Goal: Information Seeking & Learning: Learn about a topic

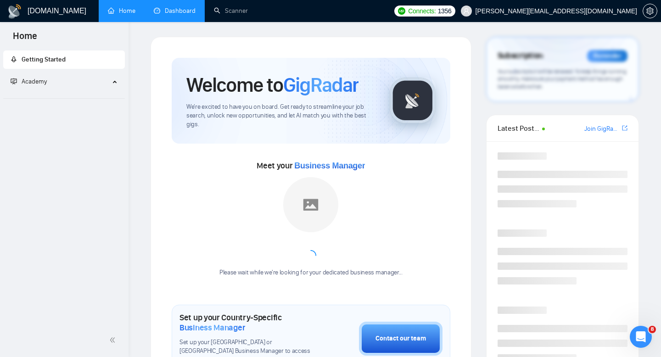
click at [154, 15] on link "Dashboard" at bounding box center [175, 11] width 42 height 8
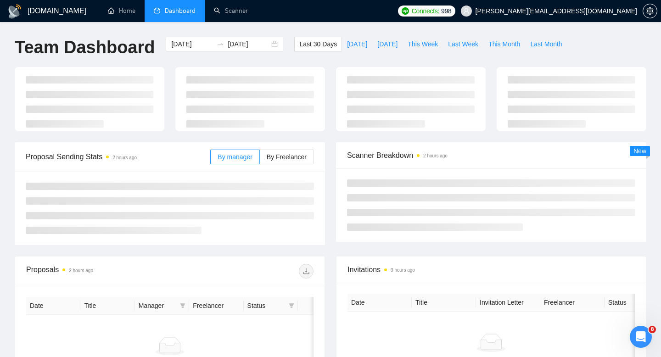
type input "[DATE]"
click at [458, 44] on span "Last Week" at bounding box center [463, 44] width 30 height 10
type input "[DATE]"
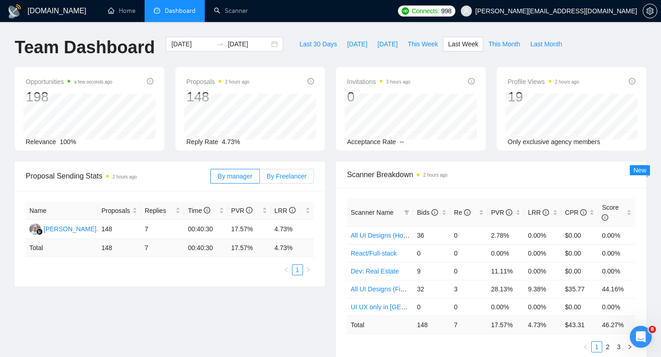
click at [277, 176] on span "By Freelancer" at bounding box center [287, 176] width 40 height 7
click at [260, 179] on input "By Freelancer" at bounding box center [260, 179] width 0 height 0
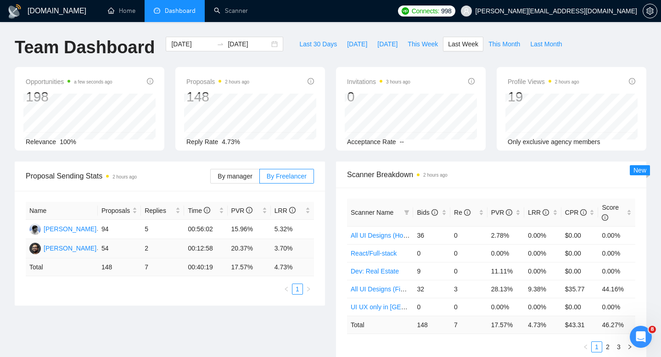
click at [291, 248] on td "3.70%" at bounding box center [292, 248] width 43 height 19
click at [280, 225] on td "5.32%" at bounding box center [292, 229] width 43 height 19
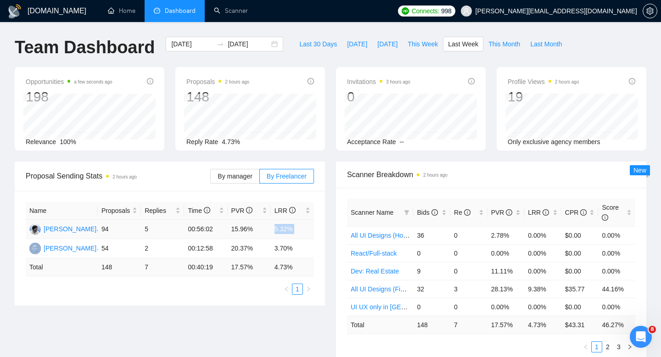
click at [280, 225] on td "5.32%" at bounding box center [292, 229] width 43 height 19
click at [243, 227] on td "15.96%" at bounding box center [249, 229] width 43 height 19
click at [253, 232] on td "15.96%" at bounding box center [249, 229] width 43 height 19
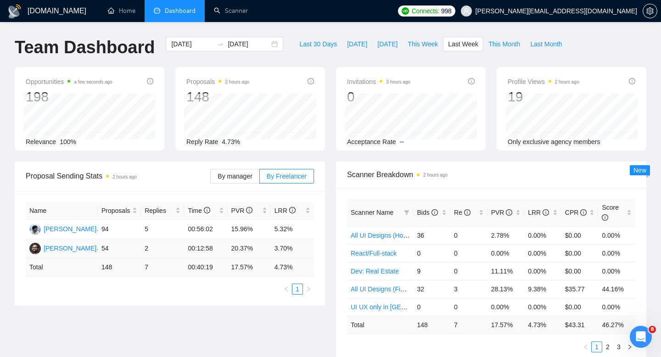
click at [243, 242] on td "20.37%" at bounding box center [249, 248] width 43 height 19
click at [242, 252] on td "20.37%" at bounding box center [249, 248] width 43 height 19
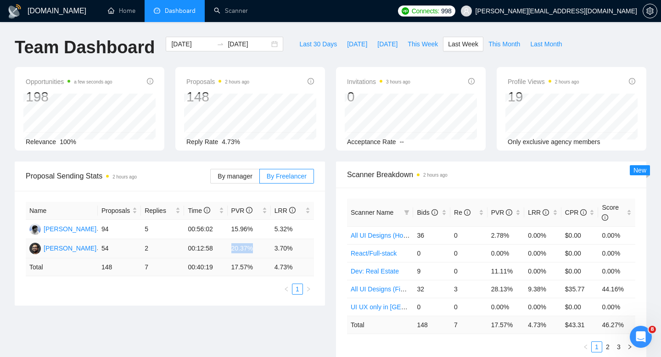
click at [242, 252] on td "20.37%" at bounding box center [249, 248] width 43 height 19
click at [292, 247] on td "3.70%" at bounding box center [292, 248] width 43 height 19
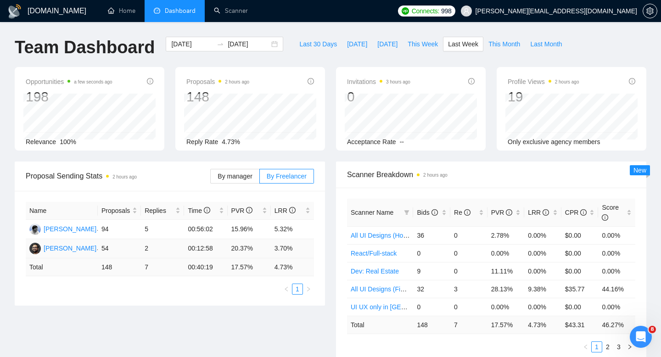
click at [276, 247] on td "3.70%" at bounding box center [292, 248] width 43 height 19
click at [200, 145] on span "Reply Rate" at bounding box center [202, 141] width 32 height 7
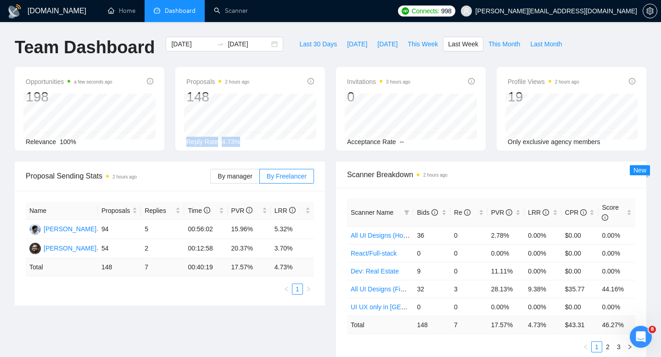
click at [200, 145] on span "Reply Rate" at bounding box center [202, 141] width 32 height 7
click at [233, 7] on link "Scanner" at bounding box center [231, 11] width 34 height 8
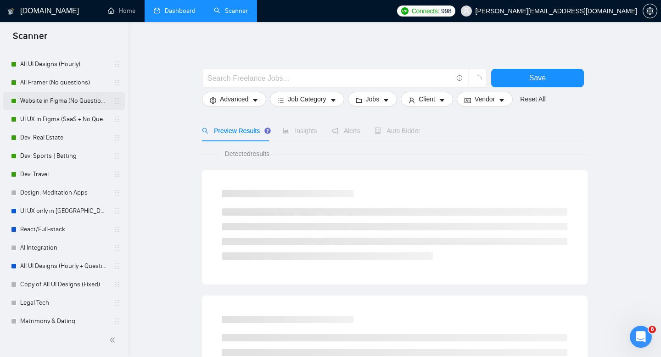
scroll to position [85, 0]
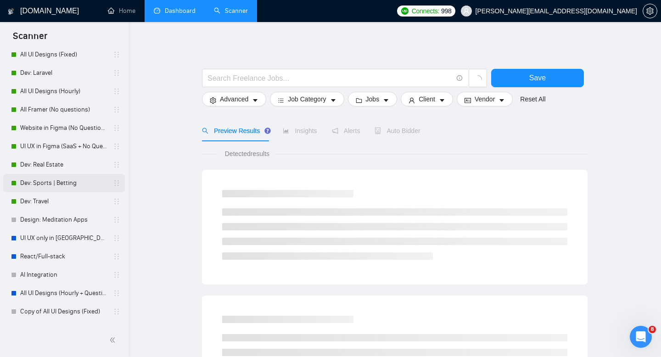
click at [60, 187] on link "Dev: Sports | Betting" at bounding box center [63, 183] width 87 height 18
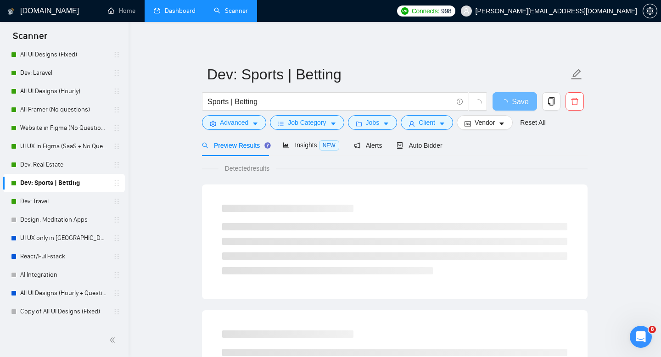
click at [173, 14] on link "Dashboard" at bounding box center [175, 11] width 42 height 8
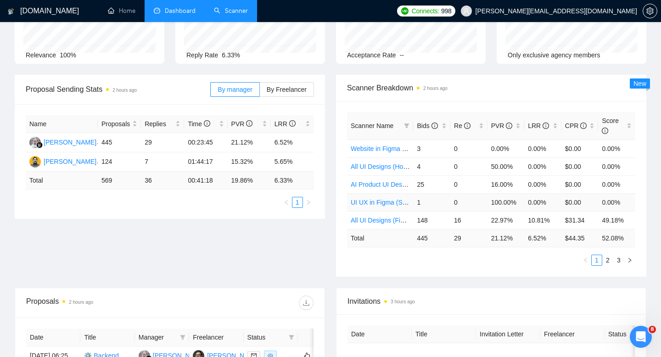
scroll to position [93, 0]
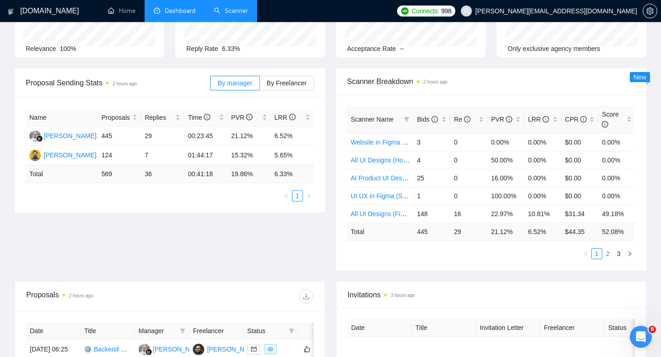
click at [608, 255] on link "2" at bounding box center [608, 254] width 10 height 10
click at [622, 253] on link "3" at bounding box center [619, 254] width 10 height 10
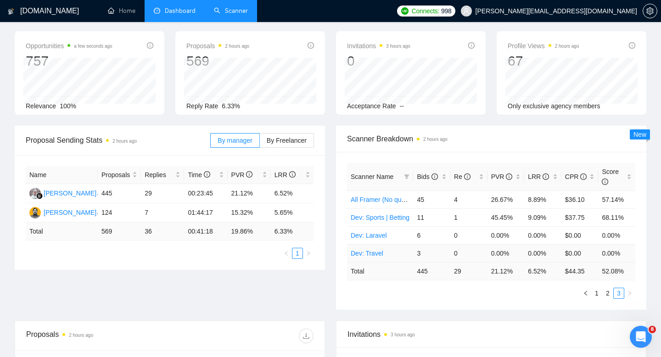
scroll to position [28, 0]
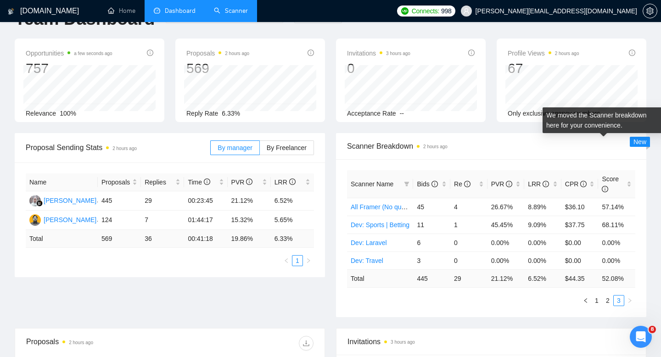
click at [644, 140] on span "New" at bounding box center [640, 141] width 13 height 7
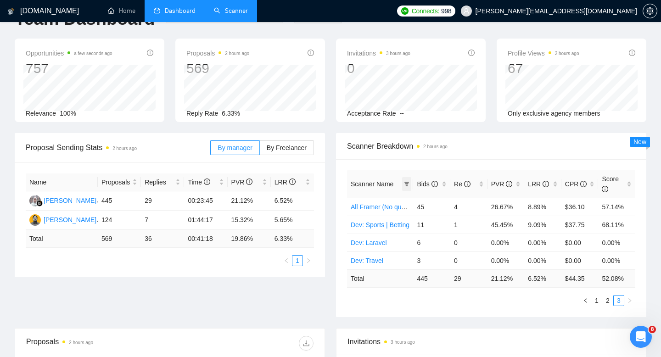
click at [409, 184] on icon "filter" at bounding box center [407, 184] width 6 height 6
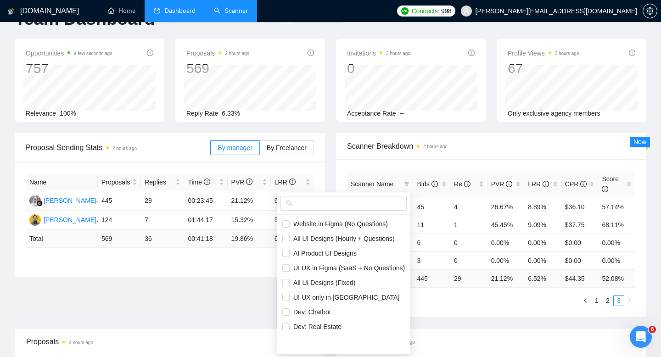
click at [338, 214] on div at bounding box center [344, 203] width 134 height 23
click at [337, 197] on span at bounding box center [344, 203] width 126 height 15
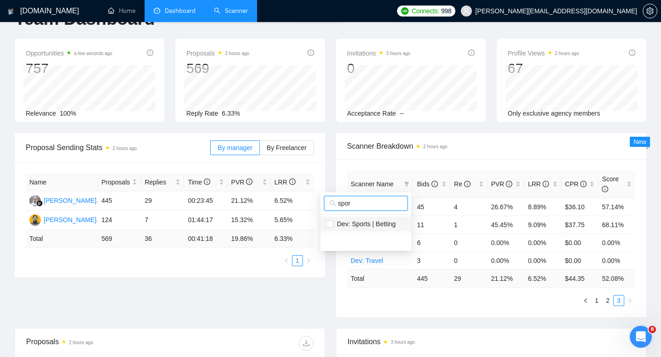
type input "spor"
click at [335, 225] on span "Dev: Sports | Betting" at bounding box center [364, 223] width 62 height 7
checkbox input "true"
click at [477, 147] on span "Scanner Breakdown 2 hours ago" at bounding box center [491, 146] width 288 height 11
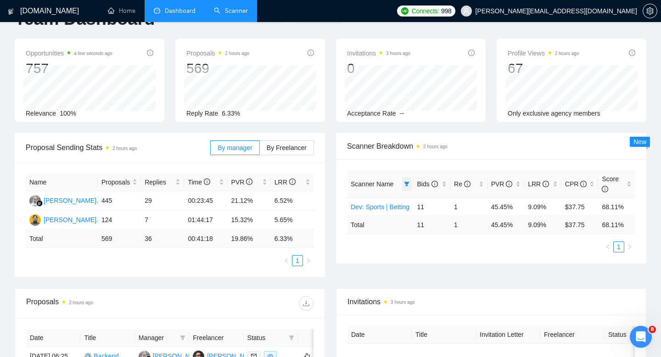
click at [410, 186] on span at bounding box center [406, 184] width 9 height 14
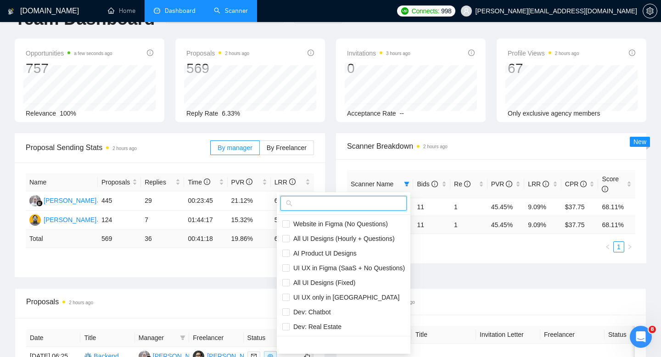
click at [344, 207] on input "text" at bounding box center [347, 203] width 107 height 10
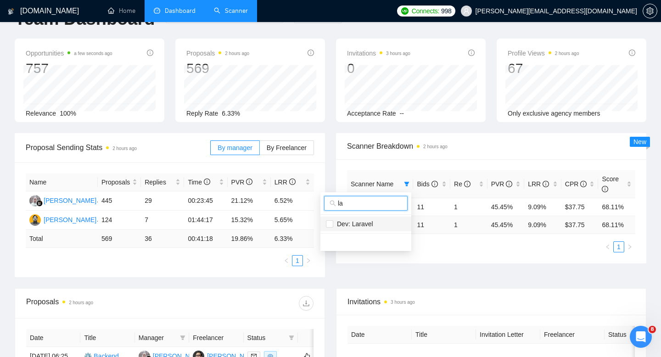
type input "la"
click at [351, 222] on span "Dev: Laravel" at bounding box center [353, 223] width 40 height 7
checkbox input "true"
click at [489, 148] on span "Scanner Breakdown 2 hours ago" at bounding box center [491, 146] width 288 height 11
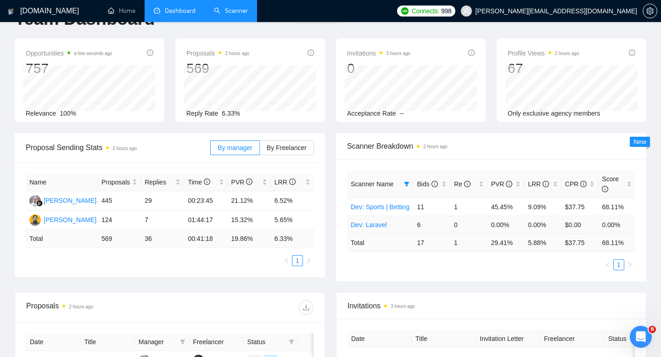
scroll to position [0, 0]
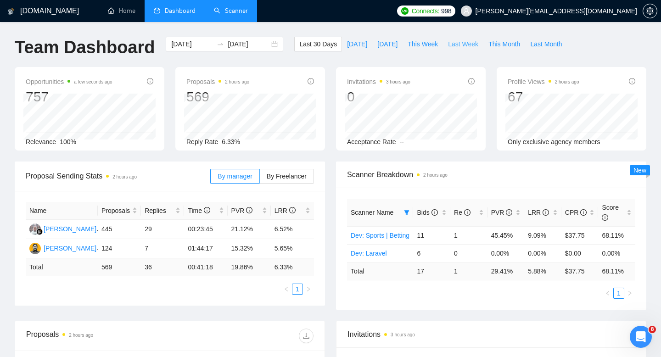
click at [464, 46] on span "Last Week" at bounding box center [463, 44] width 30 height 10
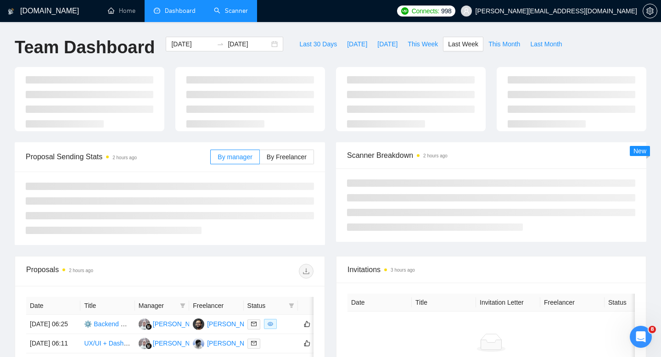
type input "[DATE]"
